Goal: Find specific page/section: Find specific page/section

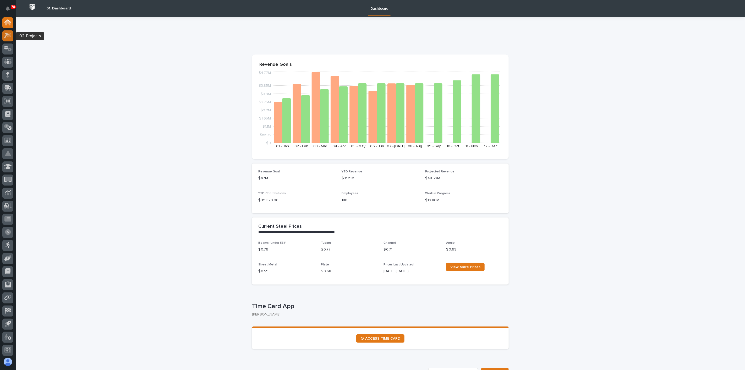
click at [6, 37] on icon at bounding box center [8, 36] width 8 height 6
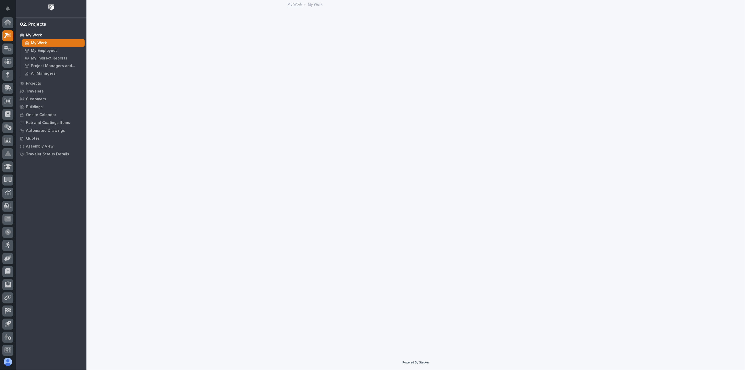
scroll to position [1, 0]
click at [37, 82] on p "Projects" at bounding box center [33, 83] width 15 height 5
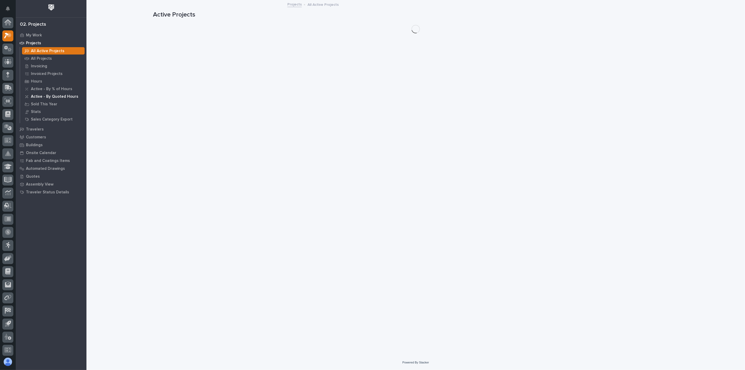
scroll to position [1, 0]
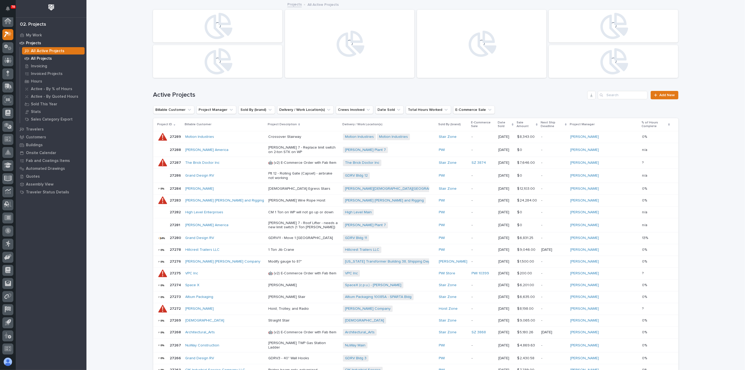
click at [43, 58] on p "All Projects" at bounding box center [41, 58] width 21 height 5
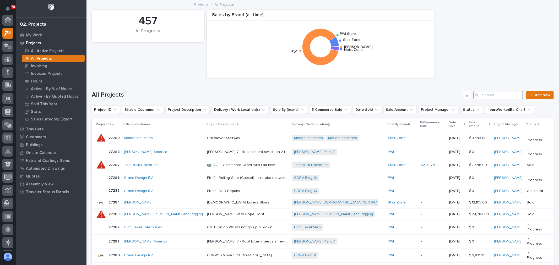
click at [497, 95] on input "Search" at bounding box center [498, 95] width 50 height 8
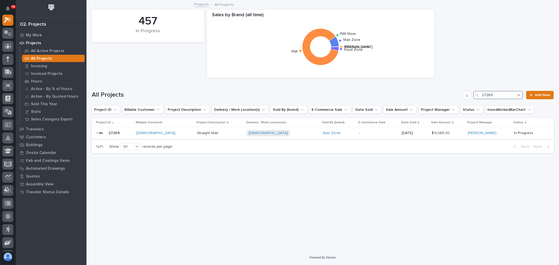
type input "27269"
click at [318, 133] on div "Mount Calvary Baptist Church + 0" at bounding box center [283, 133] width 72 height 7
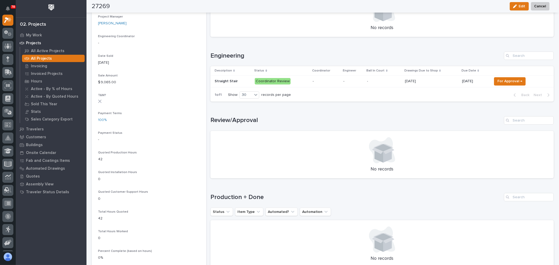
scroll to position [262, 0]
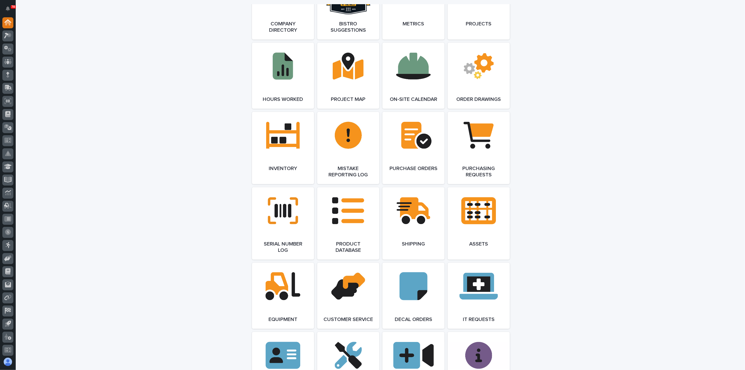
scroll to position [524, 0]
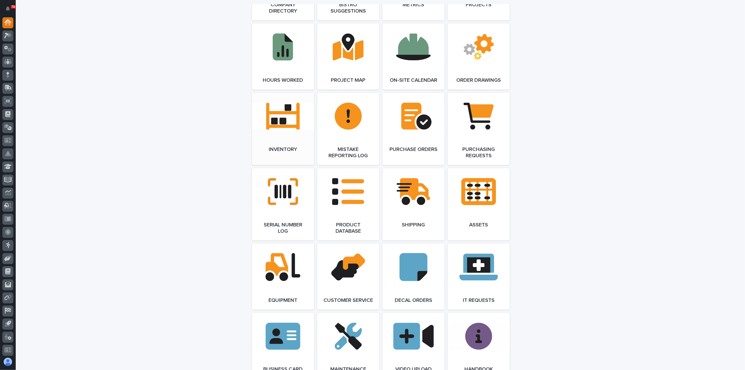
click at [284, 126] on link "Open Link" at bounding box center [283, 129] width 62 height 72
click at [275, 122] on link "Open Link" at bounding box center [283, 129] width 62 height 72
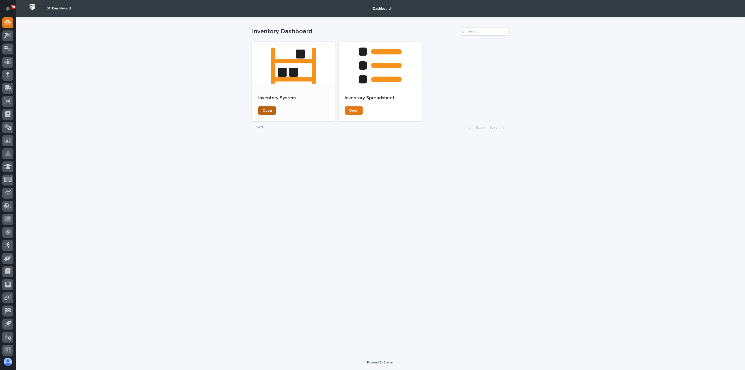
click at [268, 112] on span "Open" at bounding box center [267, 111] width 9 height 4
click at [385, 72] on div at bounding box center [381, 65] width 84 height 47
click at [354, 110] on span "Open" at bounding box center [353, 111] width 9 height 4
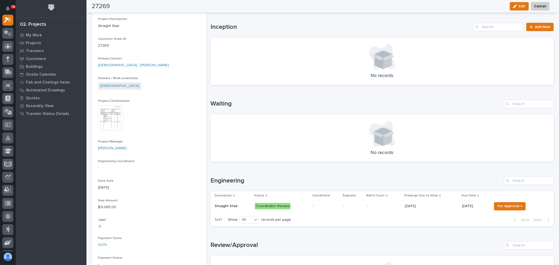
scroll to position [145, 0]
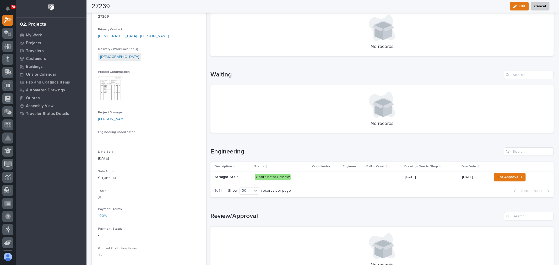
click at [405, 176] on p "[DATE]" at bounding box center [411, 177] width 12 height 6
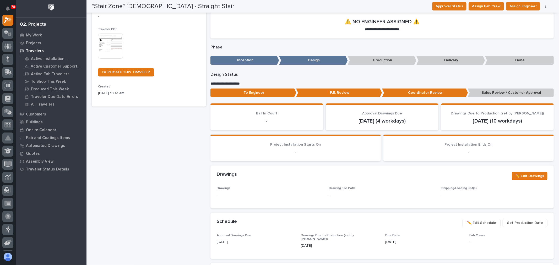
scroll to position [116, 0]
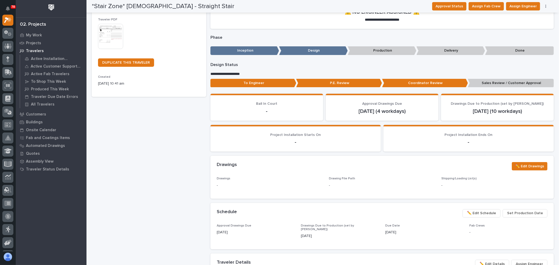
click at [476, 213] on span "✏️ Edit Schedule" at bounding box center [481, 213] width 29 height 6
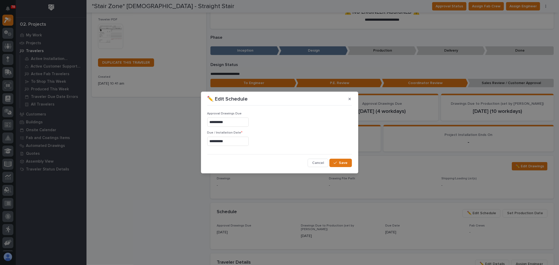
click at [155, 134] on div "**********" at bounding box center [279, 132] width 559 height 265
click at [350, 101] on icon "button" at bounding box center [350, 99] width 2 height 4
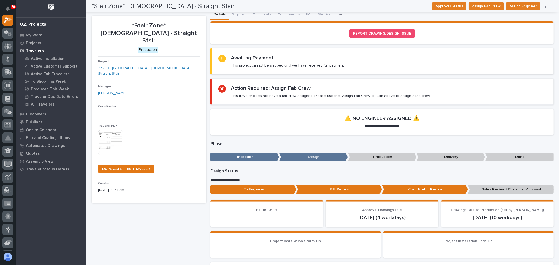
scroll to position [0, 0]
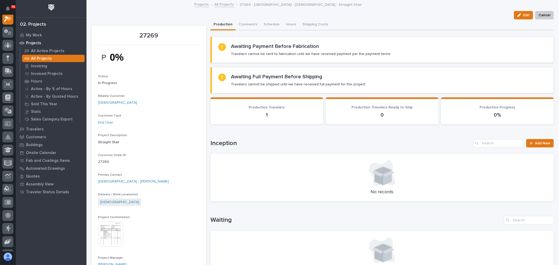
scroll to position [13, 0]
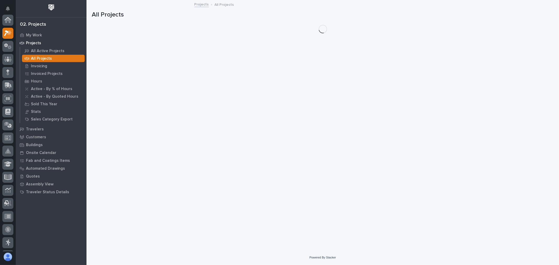
scroll to position [14, 0]
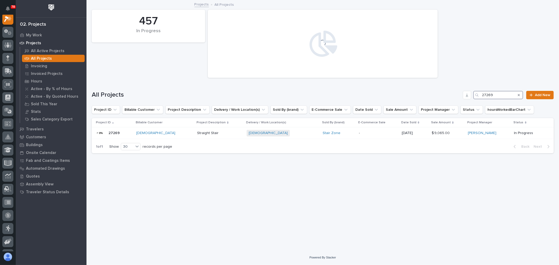
click at [504, 93] on input "27269" at bounding box center [498, 95] width 50 height 8
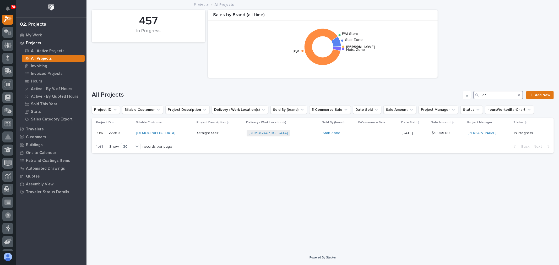
scroll to position [13, 0]
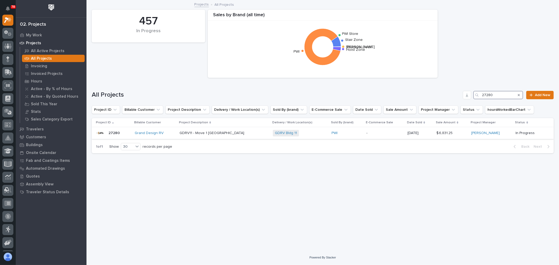
type input "27280"
click at [371, 131] on div "-" at bounding box center [384, 133] width 37 height 6
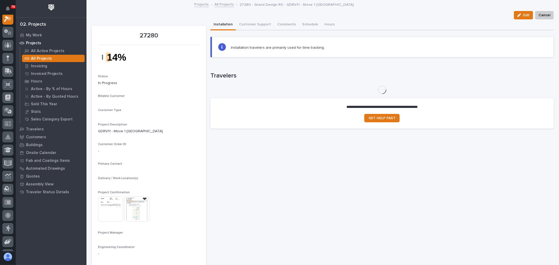
scroll to position [13, 0]
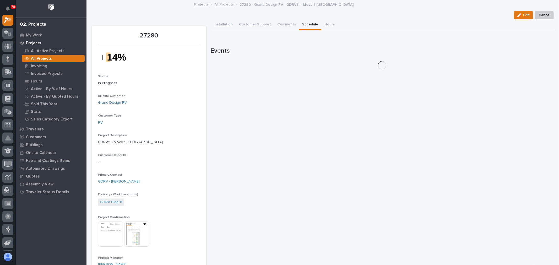
click at [300, 24] on button "Schedule" at bounding box center [310, 24] width 22 height 11
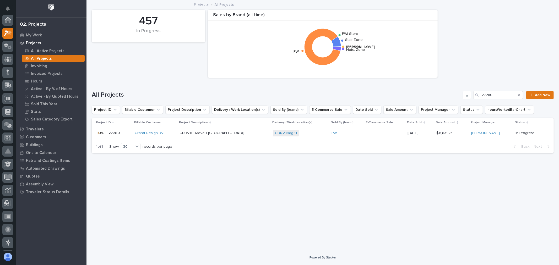
scroll to position [14, 0]
click at [508, 95] on input "27280" at bounding box center [498, 95] width 50 height 8
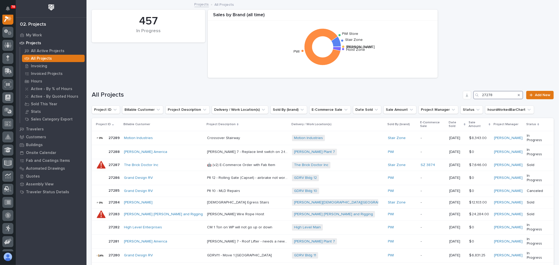
scroll to position [13, 0]
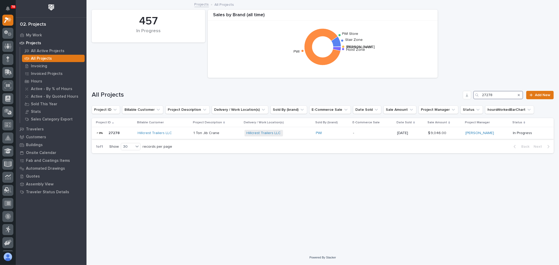
type input "27278"
click at [372, 135] on p "-" at bounding box center [373, 133] width 40 height 4
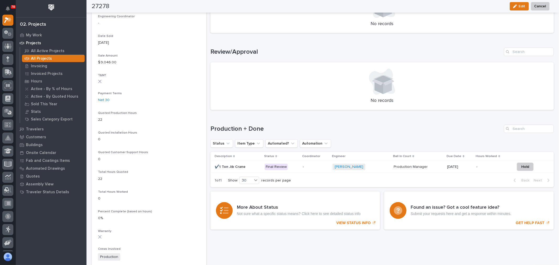
scroll to position [262, 0]
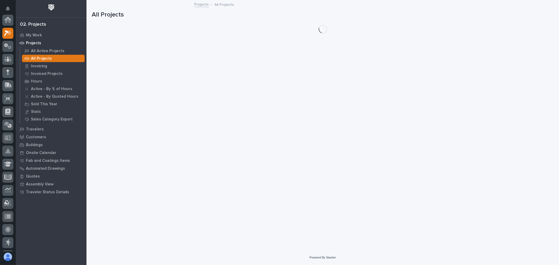
scroll to position [14, 0]
